Goal: Task Accomplishment & Management: Complete application form

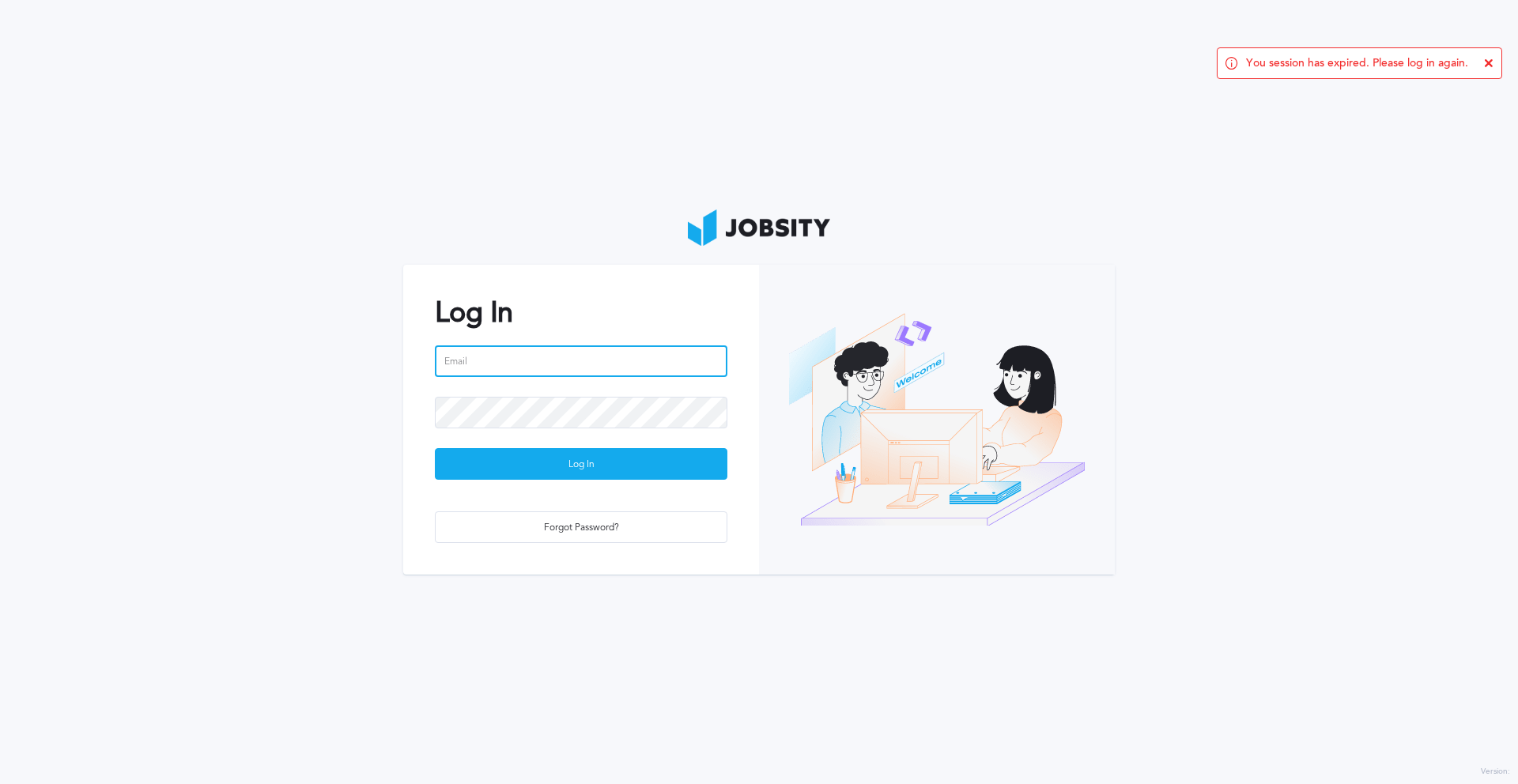
click at [517, 352] on input "email" at bounding box center [580, 361] width 292 height 31
type input "[EMAIL_ADDRESS][DOMAIN_NAME]"
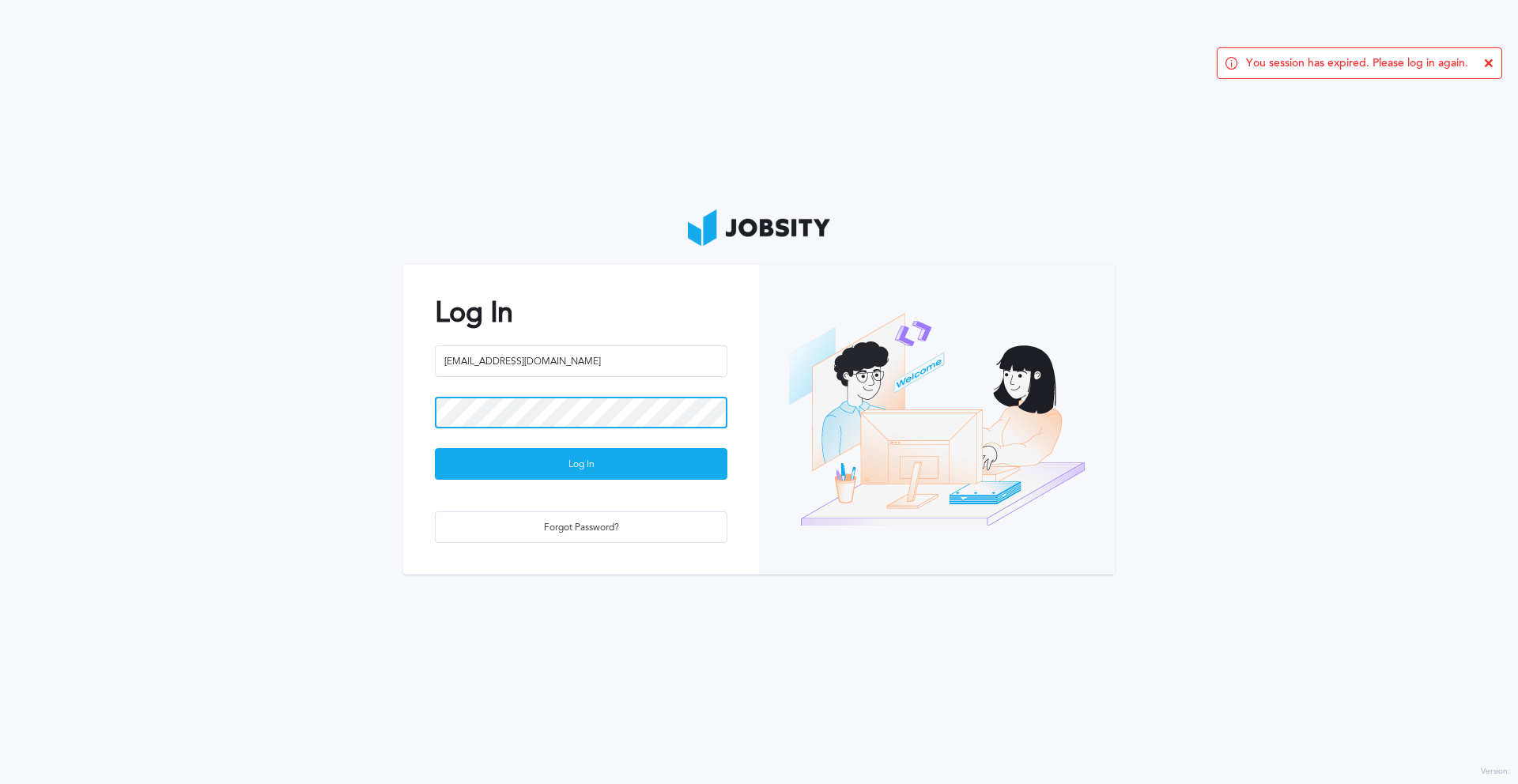
click at [435, 448] on button "Log In" at bounding box center [580, 464] width 292 height 31
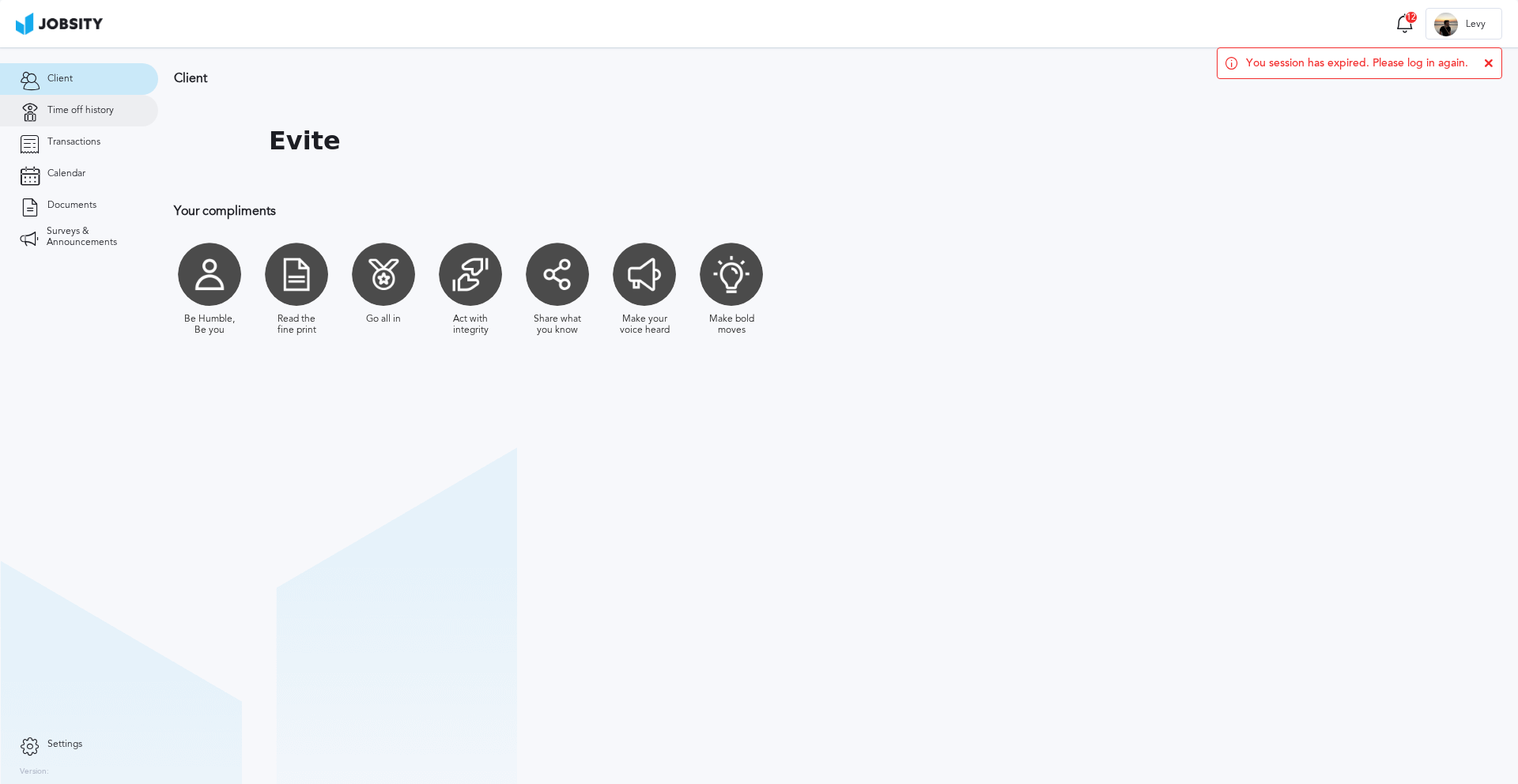
click at [67, 108] on span "Time off history" at bounding box center [81, 110] width 67 height 11
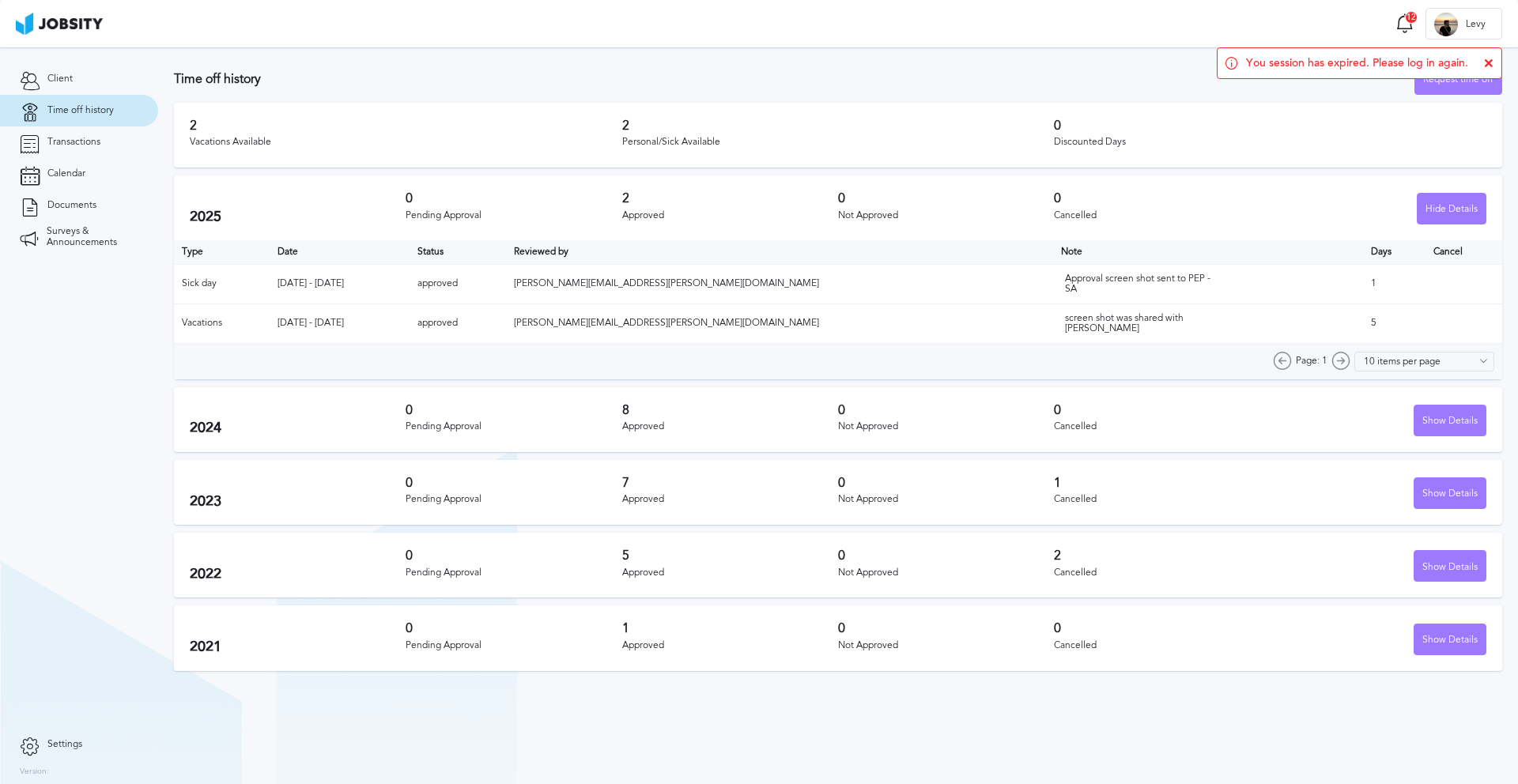
click at [693, 287] on span "[PERSON_NAME][EMAIL_ADDRESS][PERSON_NAME][DOMAIN_NAME]" at bounding box center [666, 283] width 305 height 11
click at [1494, 60] on div "You session has expired. Please log in again." at bounding box center [1358, 63] width 285 height 31
click at [1489, 60] on icon at bounding box center [1488, 62] width 10 height 10
click at [1464, 88] on div "Request time off" at bounding box center [1457, 80] width 86 height 31
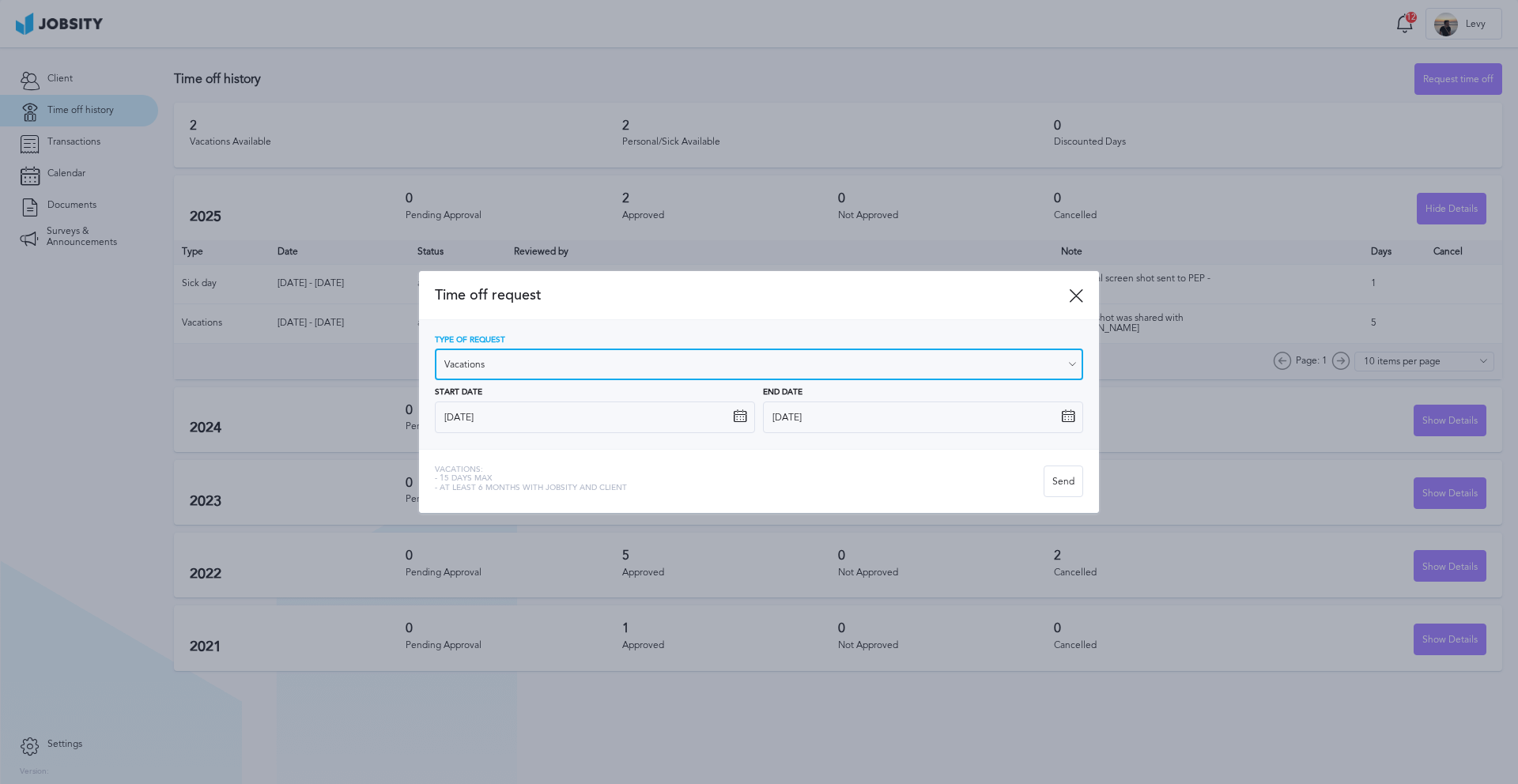
click at [580, 361] on input "Vacations" at bounding box center [758, 364] width 648 height 31
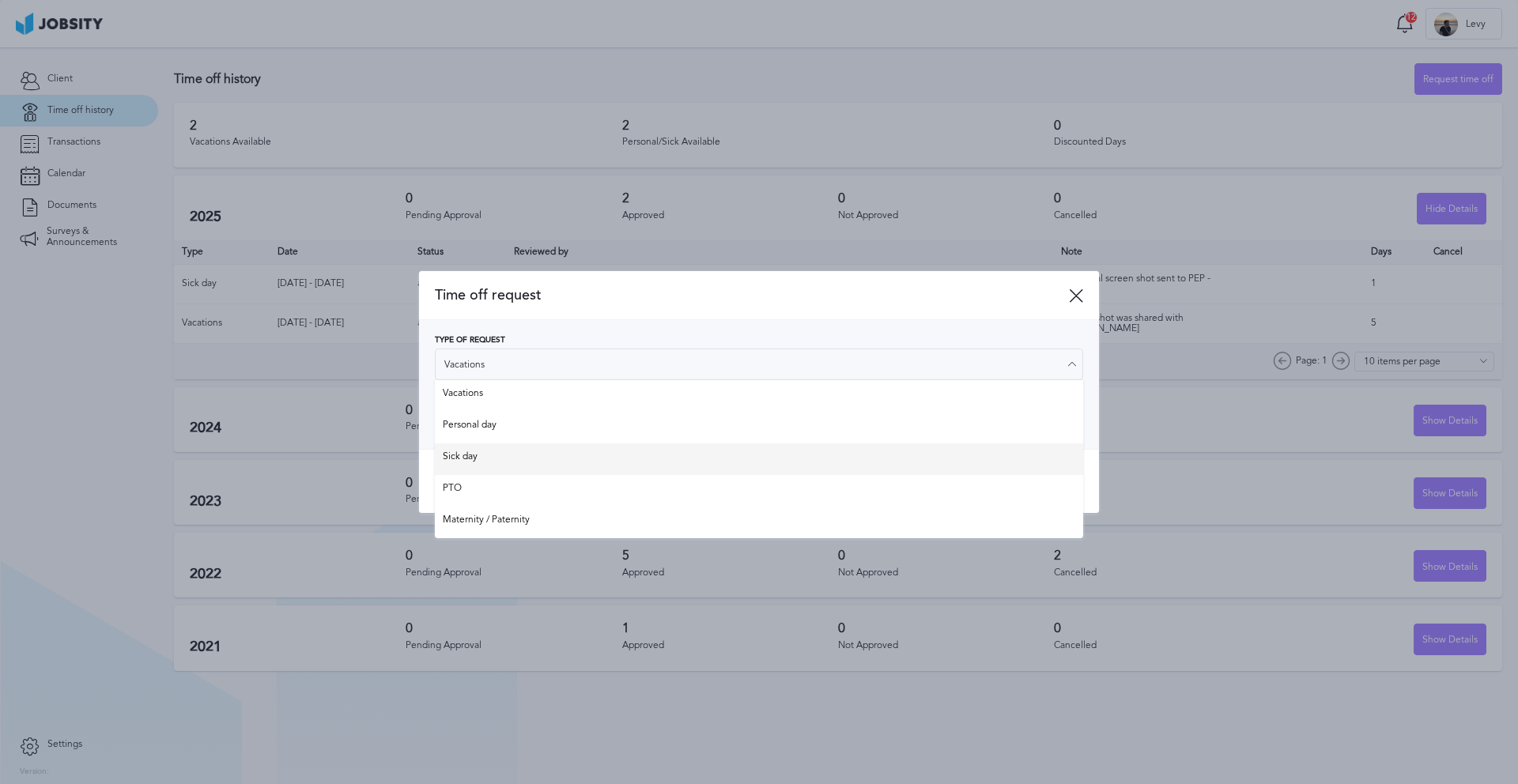
type input "Sick day"
click at [515, 451] on div "Time off request Type of Request Sick day Vacations Personal day Sick day PTO M…" at bounding box center [759, 392] width 680 height 242
